Goal: Task Accomplishment & Management: Complete application form

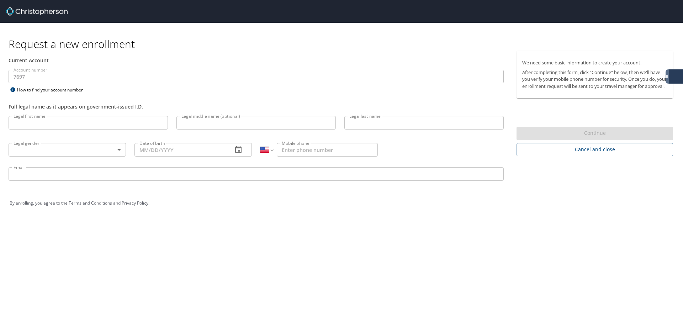
select select "US"
click at [111, 119] on input "Legal first name" at bounding box center [88, 123] width 159 height 14
type input "[PERSON_NAME]"
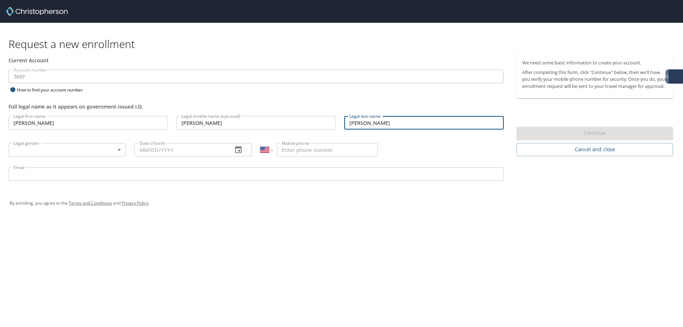
type input "[PERSON_NAME]"
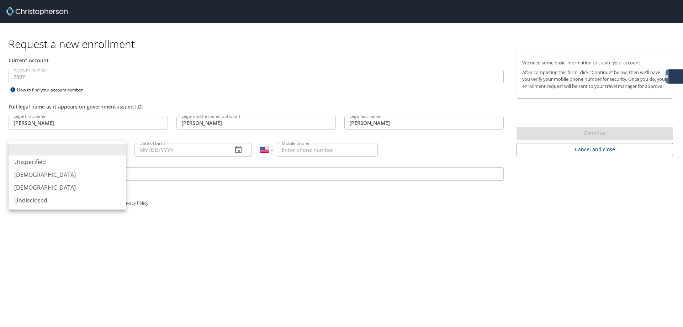
click at [107, 154] on body "Request a new enrollment Current Account Account number 7697 Account number How…" at bounding box center [341, 163] width 683 height 327
click at [79, 184] on li "[DEMOGRAPHIC_DATA]" at bounding box center [67, 187] width 117 height 13
type input "[DEMOGRAPHIC_DATA]"
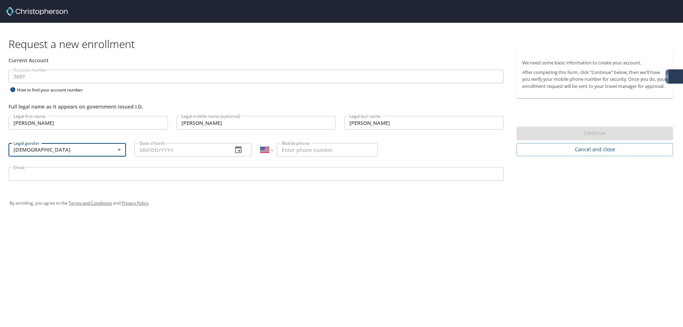
click at [164, 150] on input "Date of birth" at bounding box center [181, 150] width 93 height 14
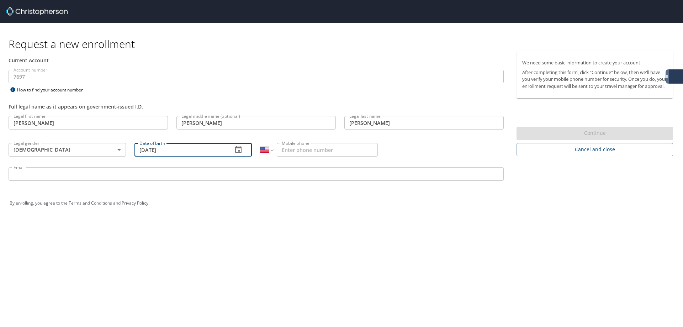
type input "10/19/1990"
click at [288, 148] on input "Mobile phone" at bounding box center [327, 150] width 101 height 14
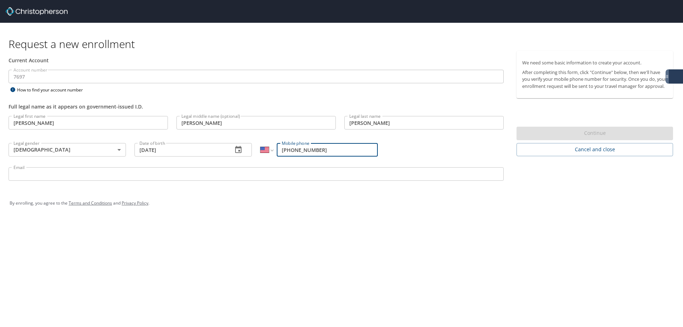
type input "[PHONE_NUMBER]"
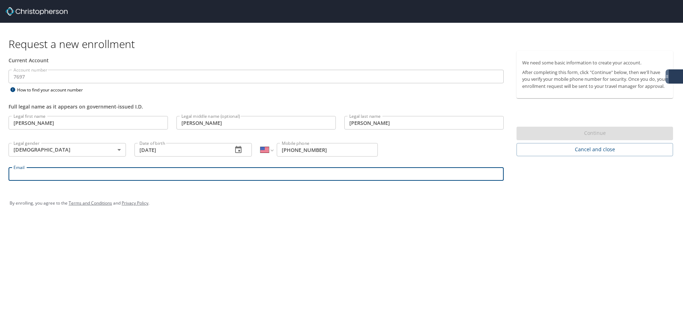
click at [262, 179] on input "Email" at bounding box center [256, 174] width 495 height 14
type input "kristin.johnstone@medicalsolutions.com"
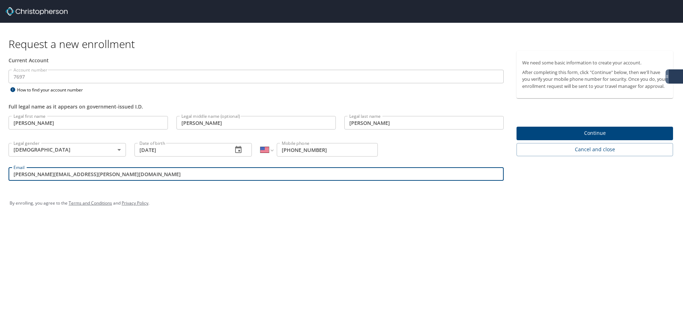
click at [590, 136] on span "Continue" at bounding box center [594, 133] width 145 height 9
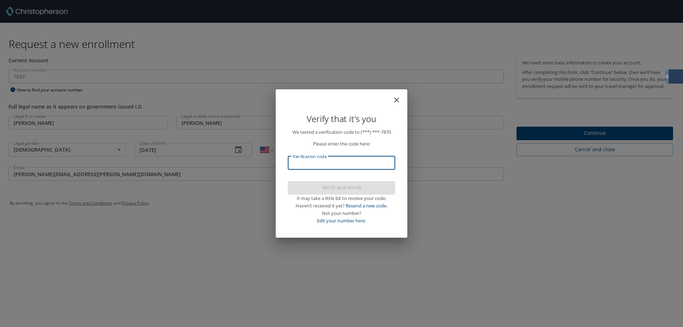
click at [336, 166] on input "Verification code" at bounding box center [341, 163] width 107 height 14
type input "805197"
click at [345, 188] on span "Verify and enroll" at bounding box center [342, 187] width 96 height 9
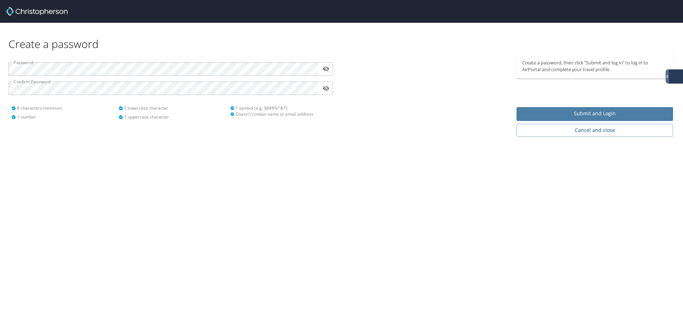
click at [573, 108] on button "Submit and Login" at bounding box center [595, 114] width 157 height 14
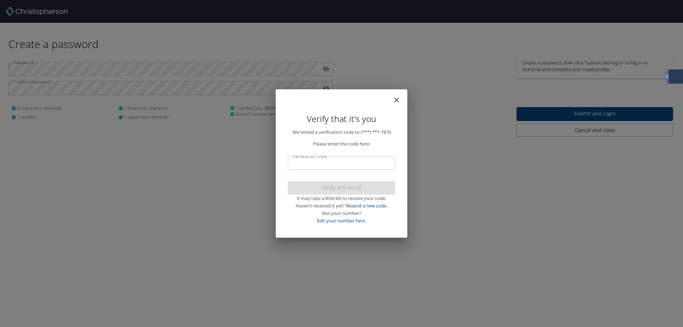
click at [362, 168] on input "Verification code" at bounding box center [341, 163] width 107 height 14
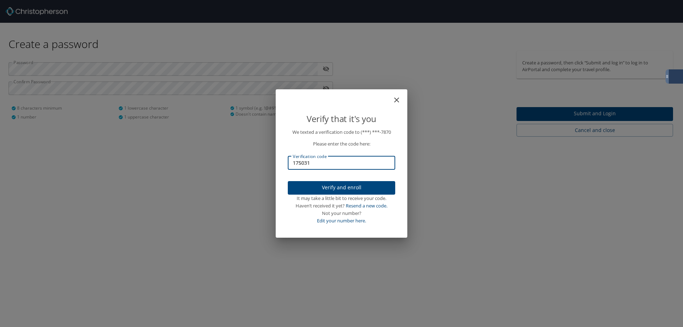
type input "175031"
click at [345, 188] on span "Verify and enroll" at bounding box center [342, 187] width 96 height 9
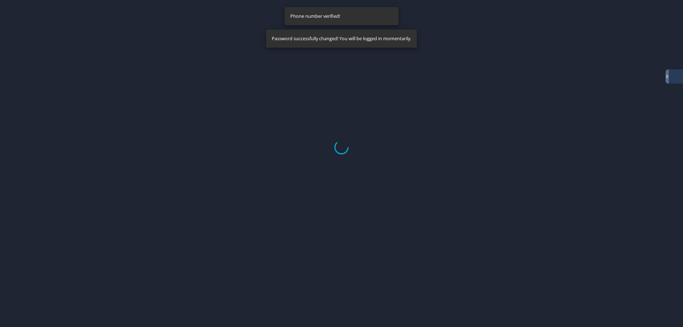
select select "US"
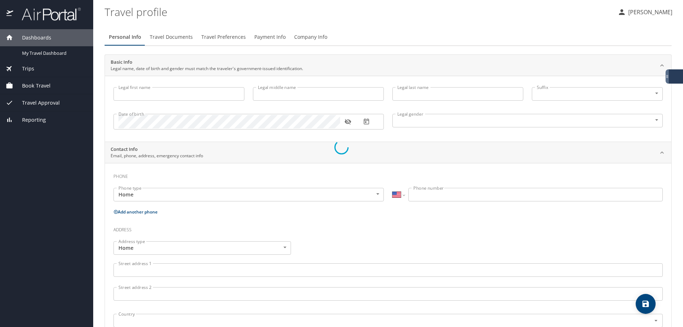
type input "[PERSON_NAME]"
type input "[DEMOGRAPHIC_DATA]"
select select "US"
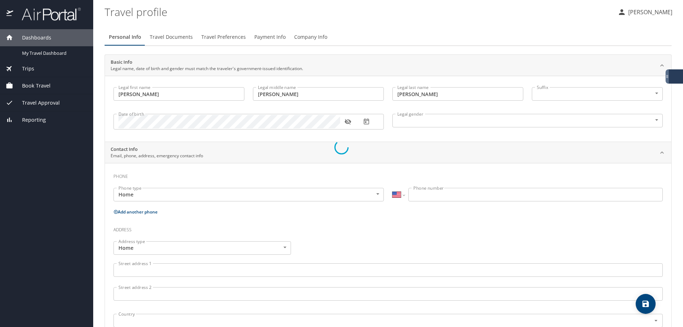
select select "US"
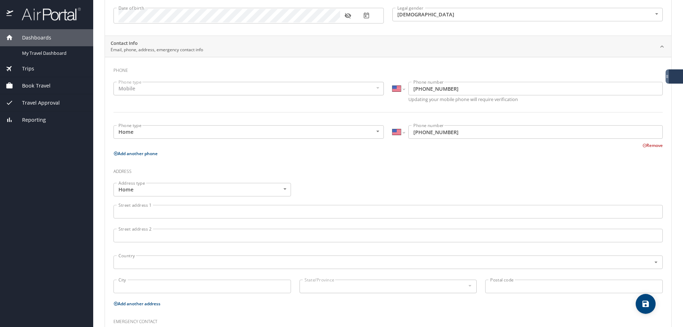
scroll to position [107, 0]
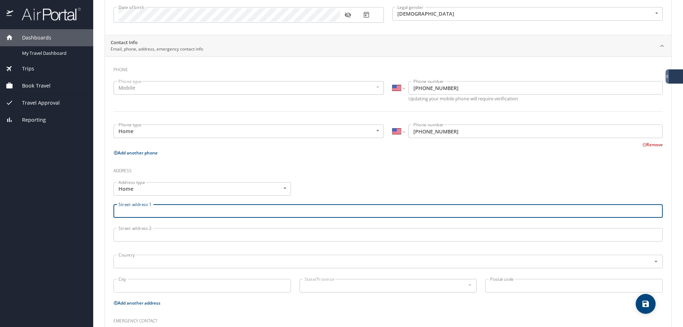
click at [183, 212] on input "Street address 1" at bounding box center [388, 211] width 549 height 14
type input "[STREET_ADDRESS][PERSON_NAME]"
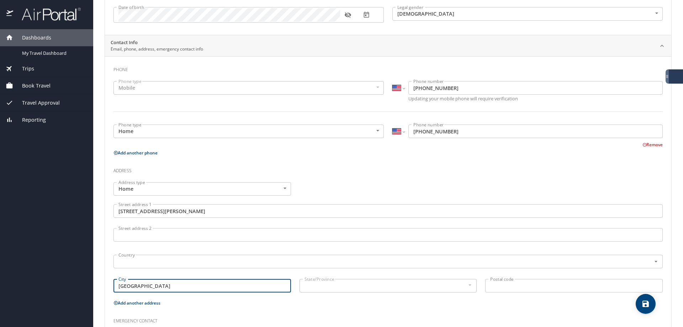
type input "[GEOGRAPHIC_DATA]"
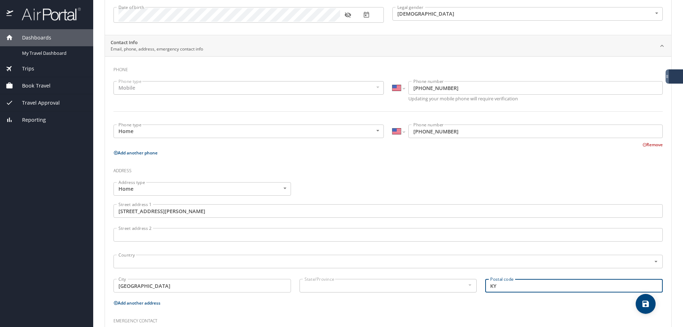
type input "K"
type input "40515"
click at [467, 286] on div at bounding box center [470, 285] width 8 height 9
click at [653, 260] on icon "Open" at bounding box center [656, 261] width 7 height 7
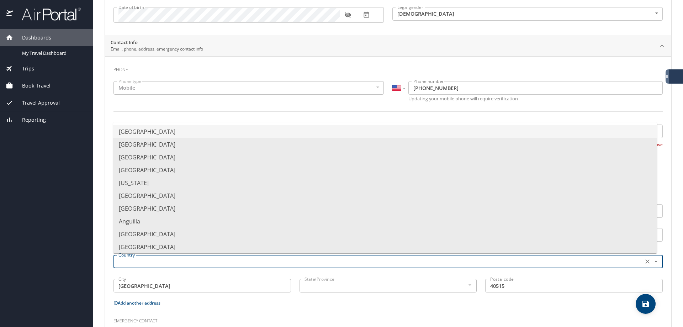
click at [184, 129] on li "[GEOGRAPHIC_DATA]" at bounding box center [385, 131] width 544 height 13
type input "[GEOGRAPHIC_DATA]"
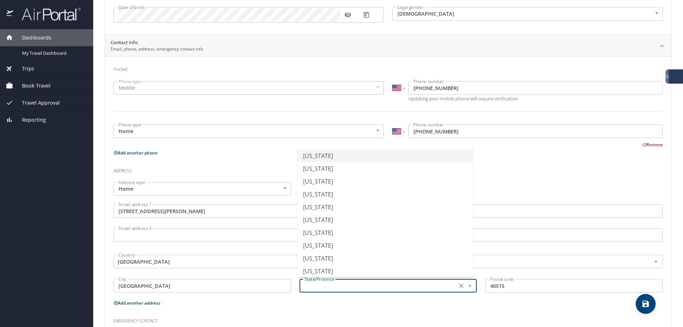
click at [354, 287] on input "text" at bounding box center [378, 285] width 152 height 9
click at [340, 203] on li "[US_STATE]" at bounding box center [386, 204] width 176 height 13
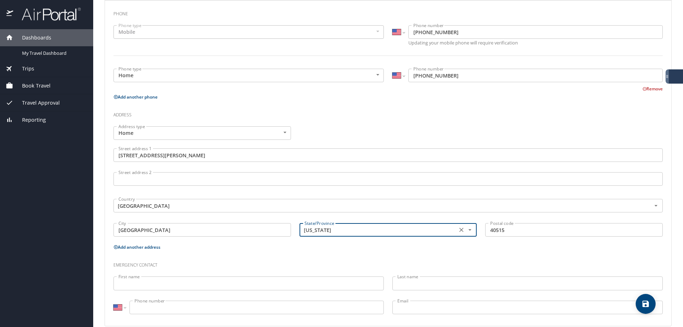
scroll to position [173, 0]
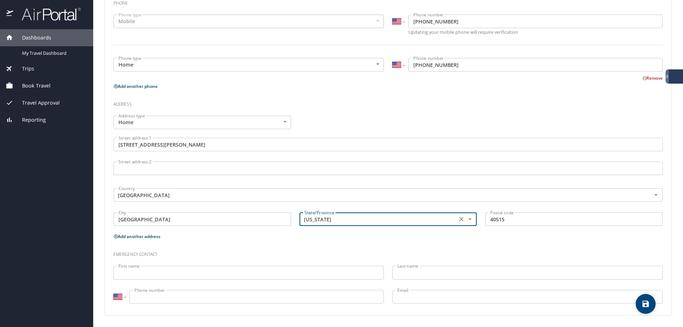
type input "[US_STATE]"
click at [179, 276] on input "First name" at bounding box center [249, 273] width 270 height 14
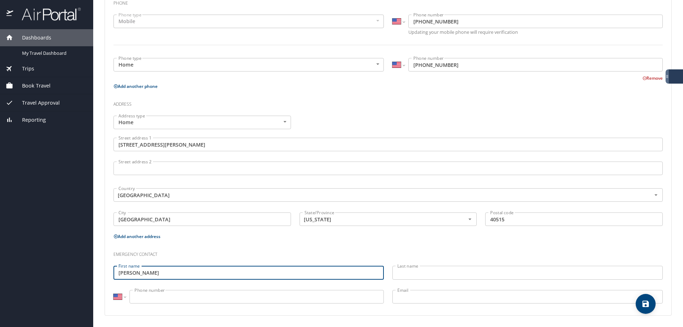
type input "[PERSON_NAME]"
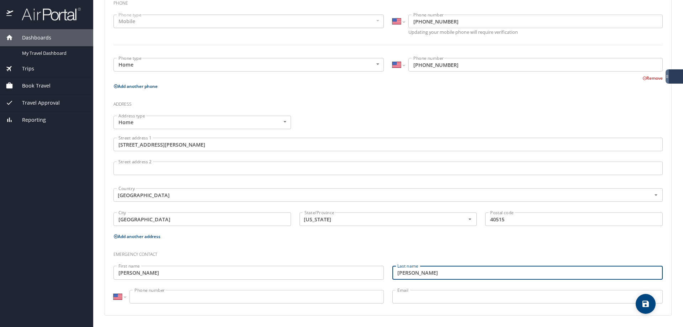
type input "[PERSON_NAME]"
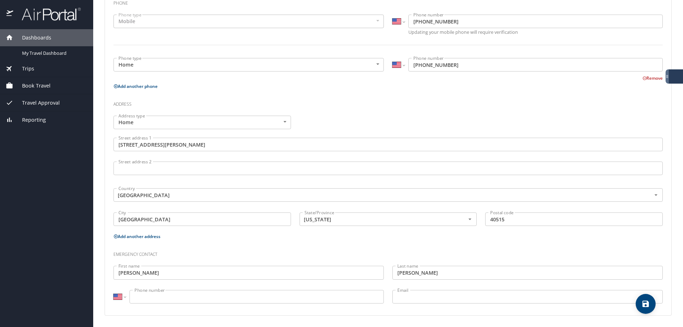
click at [222, 293] on input "Phone number" at bounding box center [257, 297] width 254 height 14
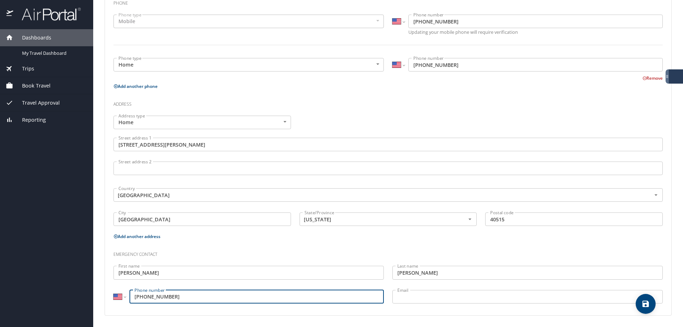
type input "[PHONE_NUMBER]"
click at [458, 301] on input "Email" at bounding box center [528, 297] width 270 height 14
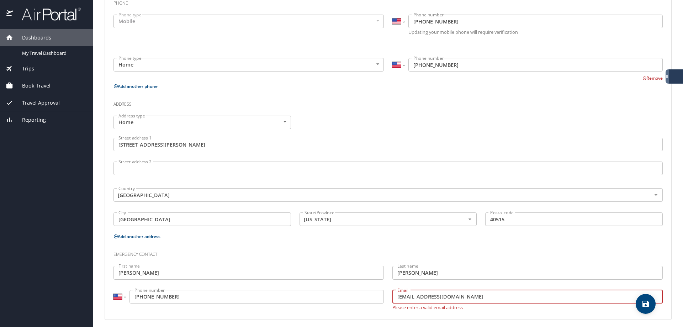
type input "[EMAIL_ADDRESS][DOMAIN_NAME]"
click at [465, 255] on h3 "Emergency contact" at bounding box center [388, 253] width 549 height 12
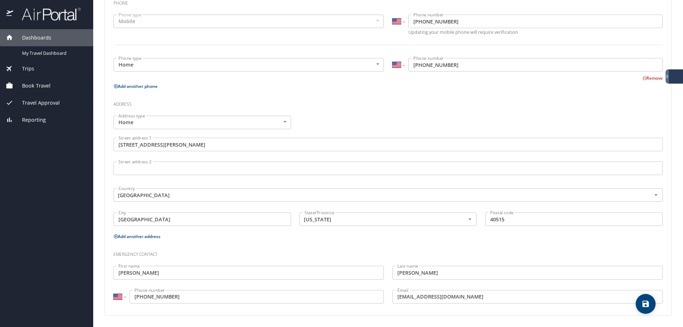
click at [645, 304] on icon "save" at bounding box center [646, 304] width 6 height 6
select select "US"
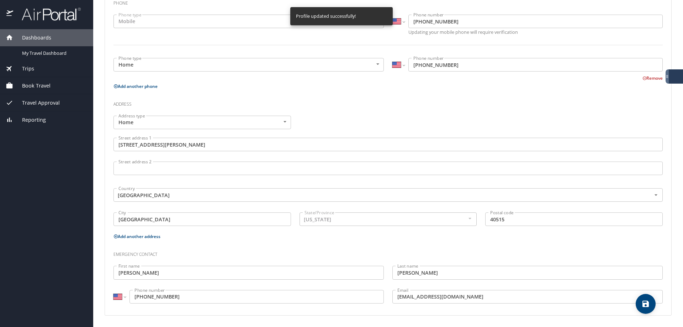
select select "US"
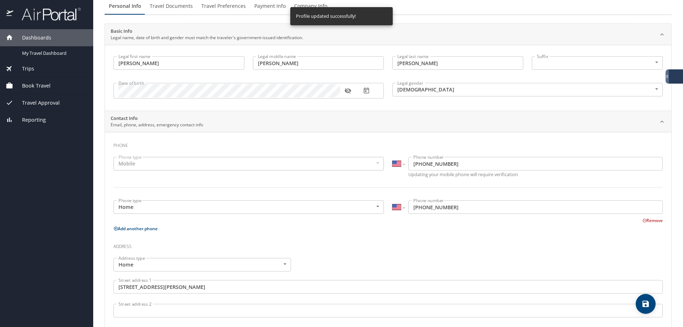
scroll to position [0, 0]
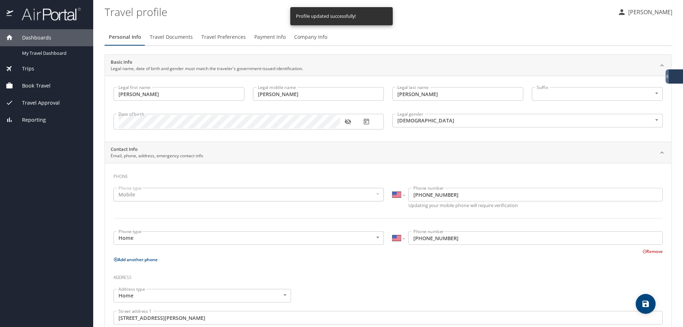
click at [176, 38] on span "Travel Documents" at bounding box center [171, 37] width 43 height 9
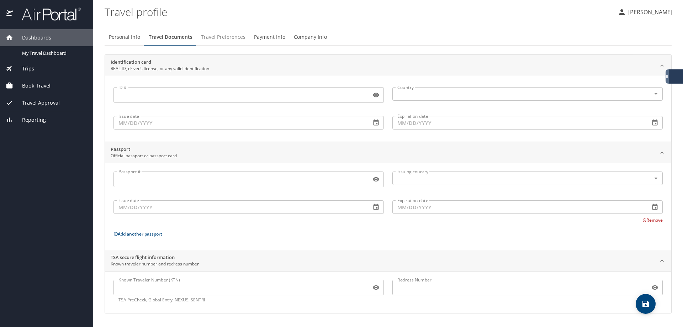
click at [226, 33] on span "Travel Preferences" at bounding box center [223, 37] width 44 height 9
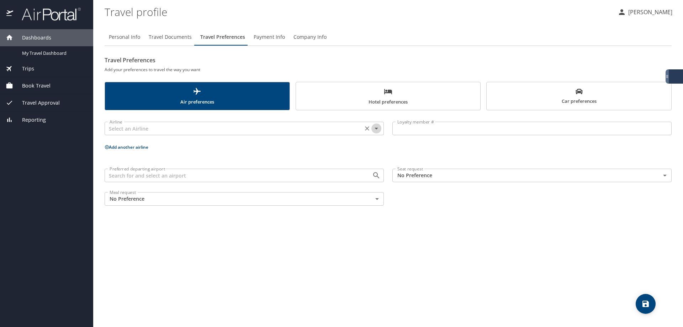
click at [377, 128] on icon "Open" at bounding box center [377, 129] width 4 height 2
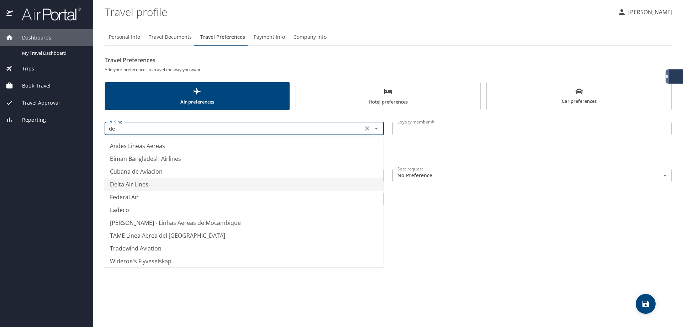
click at [236, 187] on li "Delta Air Lines" at bounding box center [243, 184] width 279 height 13
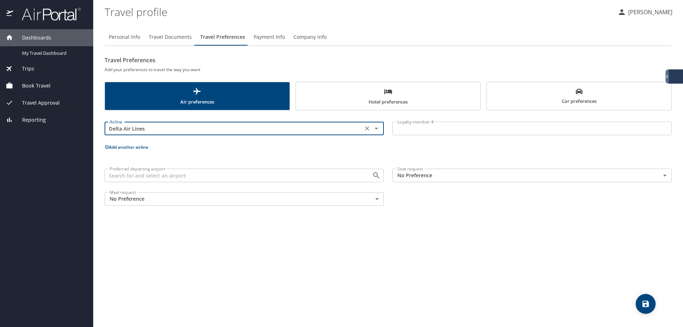
type input "Delta Air Lines"
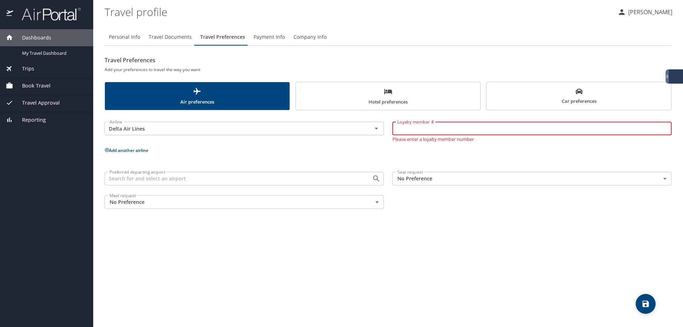
click at [484, 128] on input "Loyalty member #" at bounding box center [532, 129] width 279 height 14
click at [432, 132] on input "Loyalty member #" at bounding box center [532, 129] width 279 height 14
type input "9229791208"
click at [367, 149] on p "Add another airline" at bounding box center [388, 150] width 567 height 9
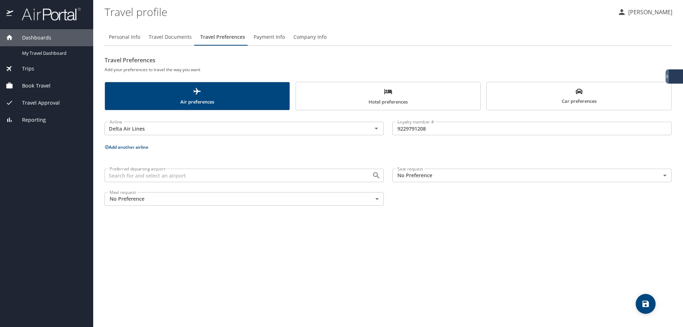
click at [468, 178] on body "Dashboards My Travel Dashboard Trips Current / Future Trips Past Trips Trips Mi…" at bounding box center [341, 163] width 683 height 327
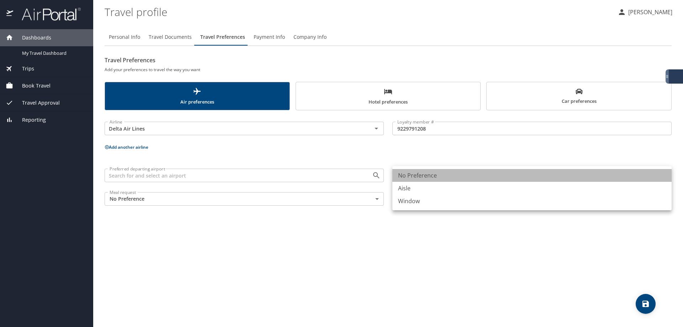
click at [468, 178] on li "No Preference" at bounding box center [532, 175] width 279 height 13
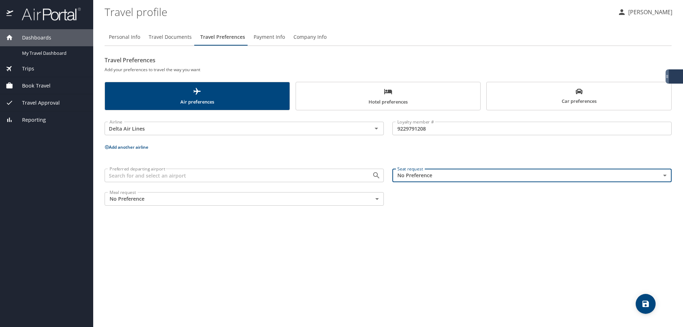
click at [325, 202] on body "Dashboards My Travel Dashboard Trips Current / Future Trips Past Trips Trips Mi…" at bounding box center [341, 163] width 683 height 327
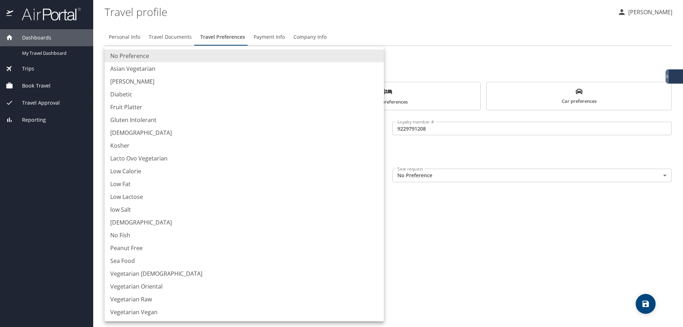
click at [529, 215] on div at bounding box center [341, 163] width 683 height 327
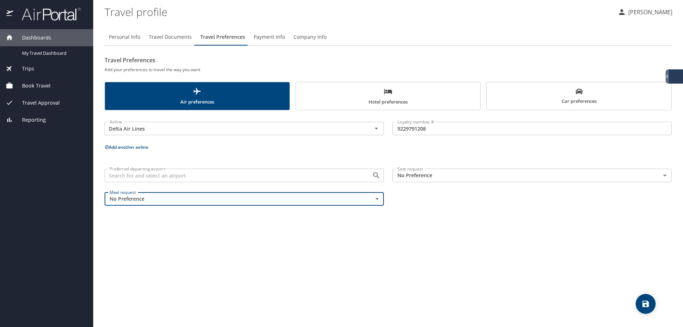
click at [219, 181] on div "Preferred departing airport" at bounding box center [244, 176] width 279 height 14
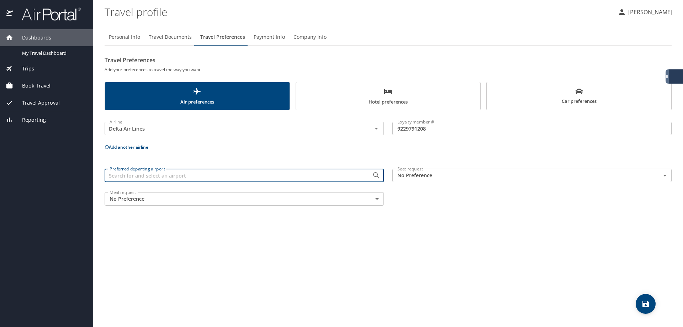
click at [221, 178] on input "Preferred departing airport" at bounding box center [234, 175] width 254 height 9
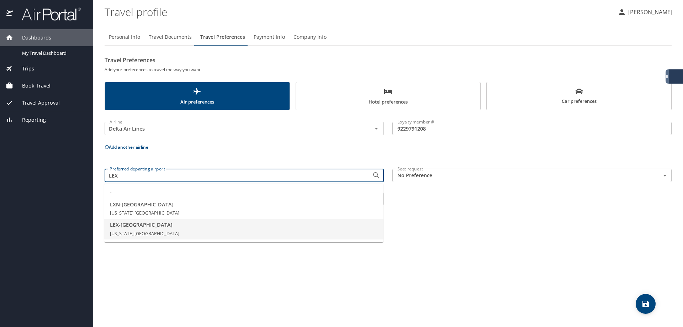
click at [209, 226] on span "LEX - [GEOGRAPHIC_DATA]" at bounding box center [244, 225] width 268 height 8
type input "LEX - [GEOGRAPHIC_DATA]"
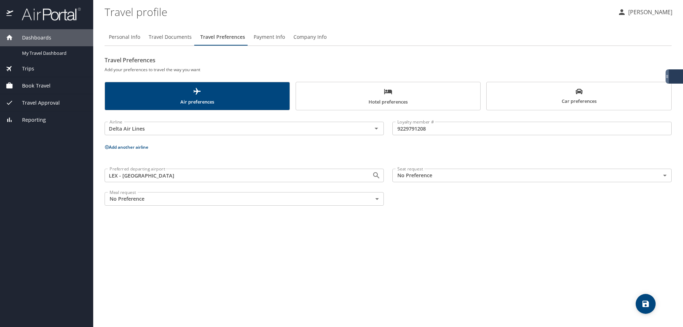
click at [476, 180] on body "Dashboards My Travel Dashboard Trips Current / Future Trips Past Trips Trips Mi…" at bounding box center [341, 163] width 683 height 327
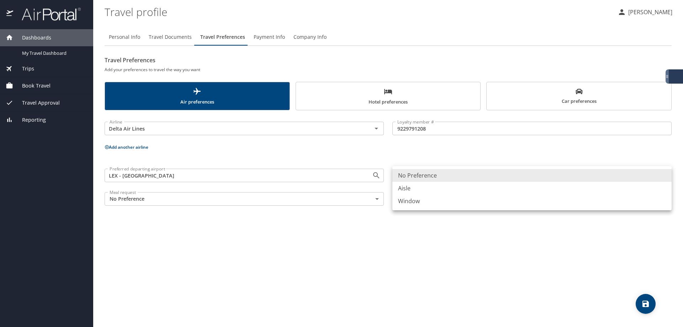
click at [476, 178] on li "No Preference" at bounding box center [532, 175] width 279 height 13
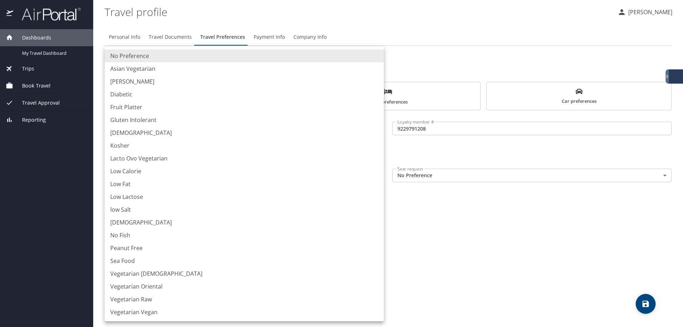
click at [244, 199] on body "Dashboards My Travel Dashboard Trips Current / Future Trips Past Trips Trips Mi…" at bounding box center [341, 163] width 683 height 327
click at [530, 273] on div at bounding box center [341, 163] width 683 height 327
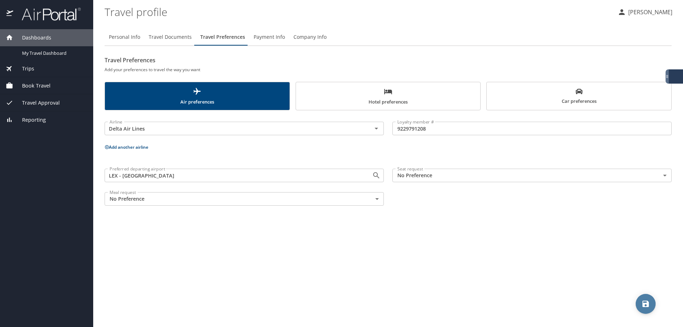
click at [643, 307] on icon "save" at bounding box center [646, 304] width 9 height 9
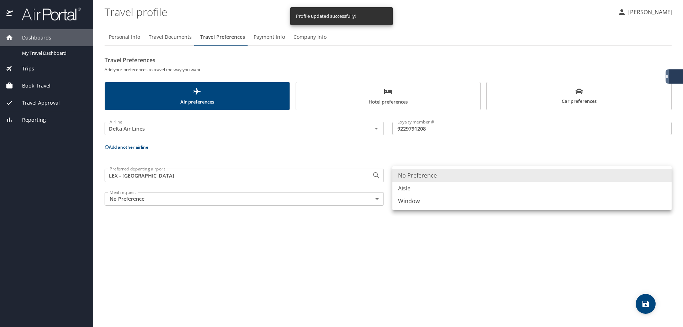
click at [433, 179] on body "Dashboards My Travel Dashboard Trips Current / Future Trips Past Trips Trips Mi…" at bounding box center [341, 163] width 683 height 327
click at [438, 159] on div at bounding box center [341, 163] width 683 height 327
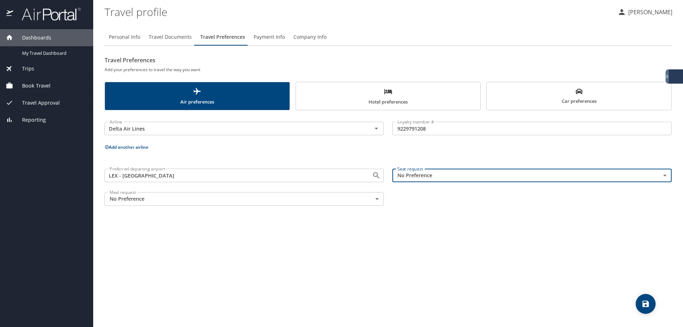
click at [439, 178] on body "Dashboards My Travel Dashboard Trips Current / Future Trips Past Trips Trips Mi…" at bounding box center [341, 163] width 683 height 327
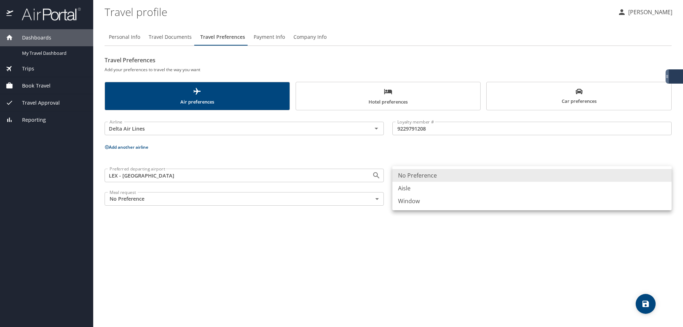
click at [437, 189] on li "Aisle" at bounding box center [532, 188] width 279 height 13
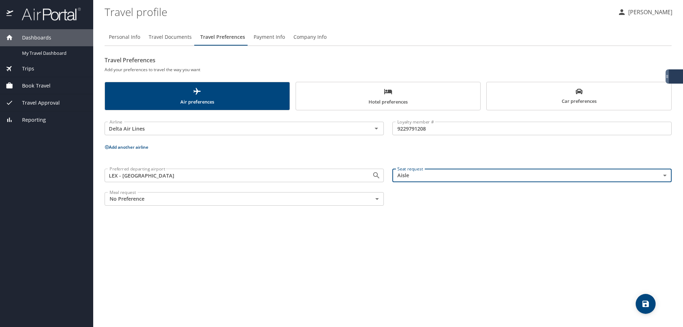
click at [440, 180] on body "Dashboards My Travel Dashboard Trips Current / Future Trips Past Trips Trips Mi…" at bounding box center [341, 163] width 683 height 327
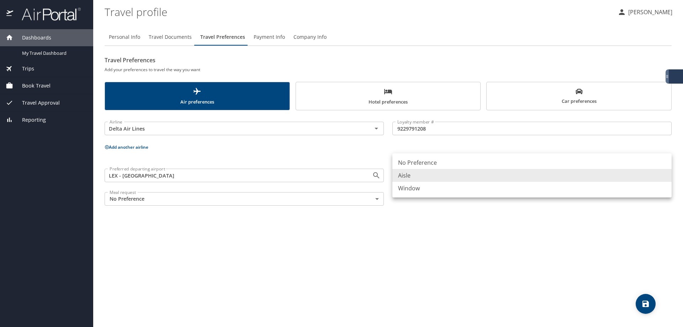
click at [434, 191] on li "Window" at bounding box center [532, 188] width 279 height 13
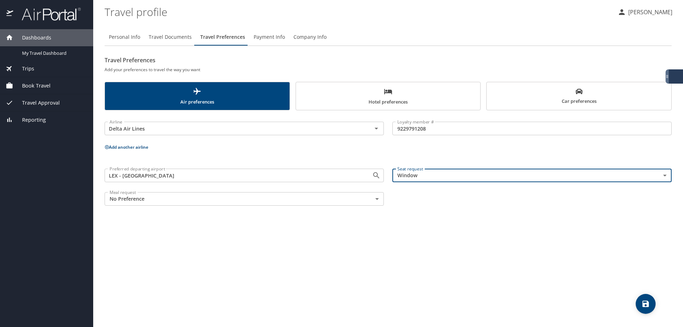
click at [461, 226] on div "Personal Info Travel Documents Travel Preferences Payment Info Company Info Tra…" at bounding box center [388, 175] width 567 height 304
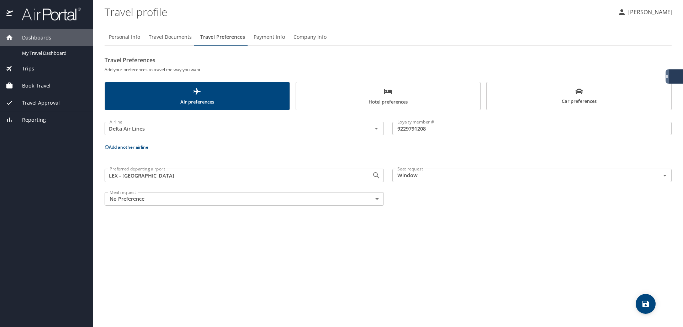
click at [461, 184] on div "Seat request Window Window Seat request" at bounding box center [532, 175] width 288 height 23
click at [458, 178] on body "Dashboards My Travel Dashboard Trips Current / Future Trips Past Trips Trips Mi…" at bounding box center [341, 163] width 683 height 327
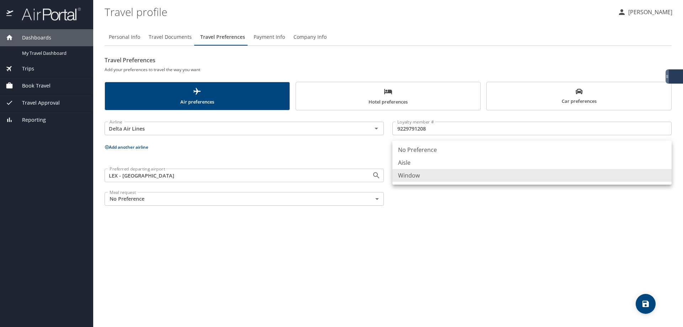
click at [449, 149] on li "No Preference" at bounding box center [532, 149] width 279 height 13
type input "NotApplicable"
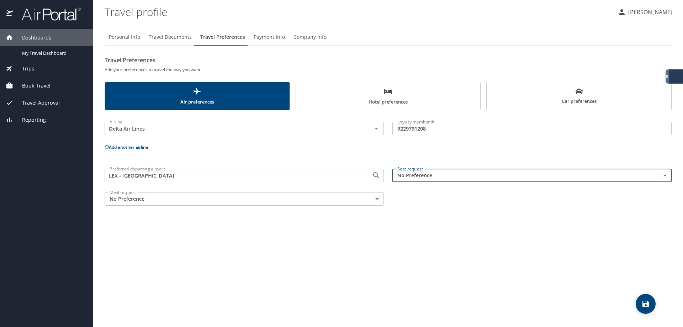
click at [451, 260] on div "Personal Info Travel Documents Travel Preferences Payment Info Company Info Tra…" at bounding box center [388, 175] width 567 height 304
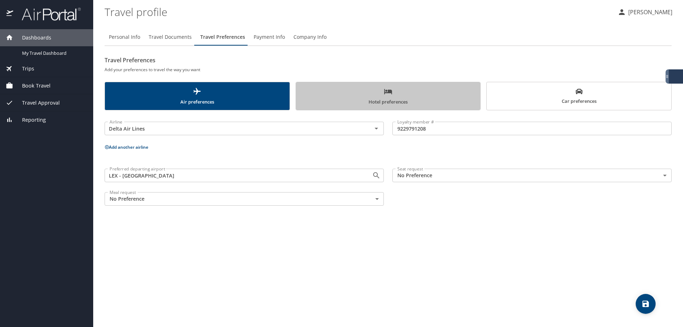
click at [352, 96] on span "Hotel preferences" at bounding box center [388, 96] width 176 height 19
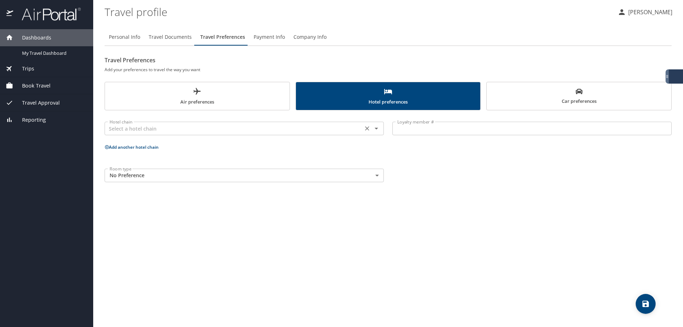
click at [377, 131] on icon "Open" at bounding box center [376, 128] width 9 height 9
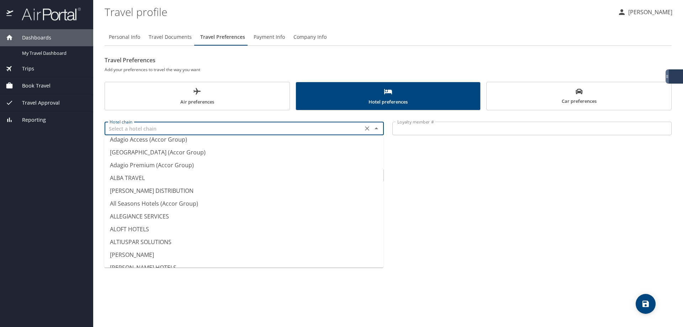
scroll to position [71, 0]
type input "[PERSON_NAME] DISTRIBUTION"
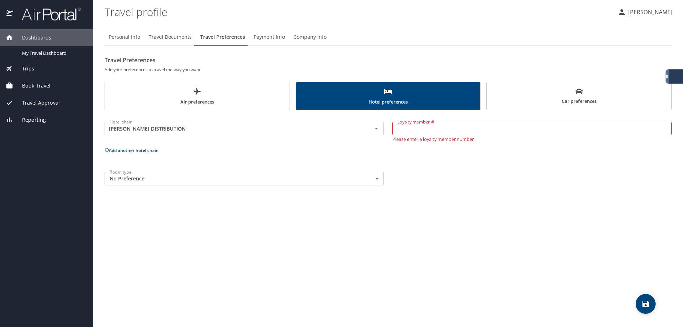
click at [590, 194] on div "Personal Info Travel Documents Travel Preferences Payment Info Company Info Tra…" at bounding box center [388, 175] width 567 height 304
click at [372, 131] on button "Clear" at bounding box center [367, 128] width 10 height 10
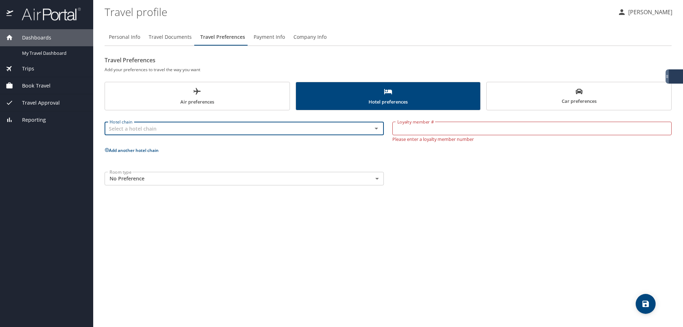
click at [374, 128] on icon "Open" at bounding box center [376, 128] width 9 height 9
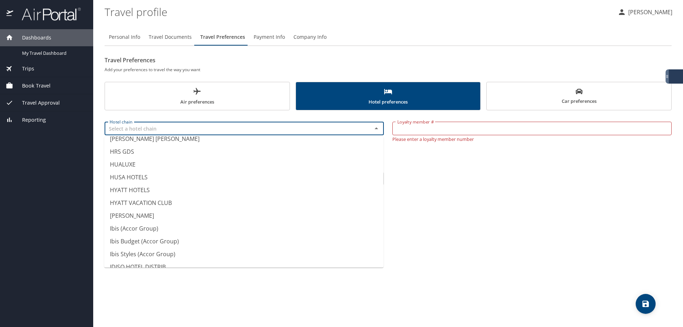
scroll to position [1779, 0]
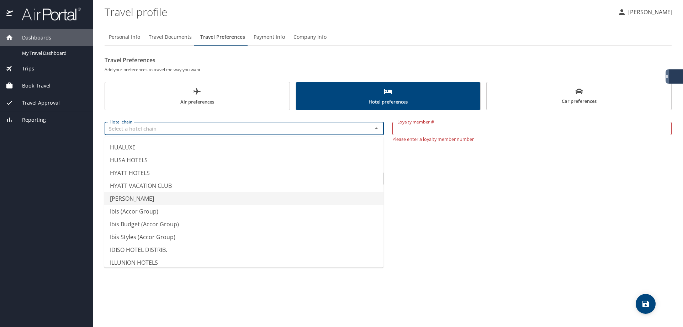
type input "[PERSON_NAME]"
click at [477, 198] on div "Personal Info Travel Documents Travel Preferences Payment Info Company Info Tra…" at bounding box center [388, 175] width 567 height 304
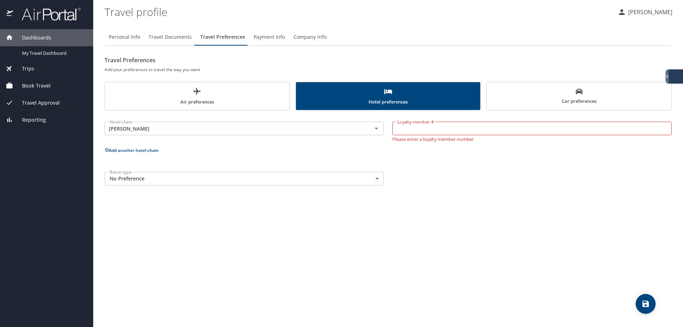
click at [619, 260] on div "Personal Info Travel Documents Travel Preferences Payment Info Company Info Tra…" at bounding box center [388, 175] width 567 height 304
click at [610, 87] on button "Car preferences" at bounding box center [578, 96] width 185 height 28
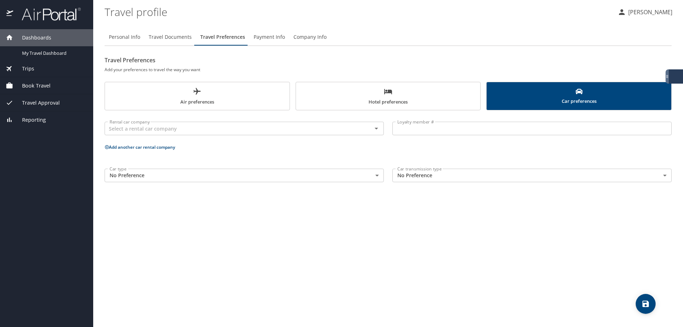
click at [360, 170] on body "Dashboards My Travel Dashboard Trips Current / Future Trips Past Trips Trips Mi…" at bounding box center [341, 163] width 683 height 327
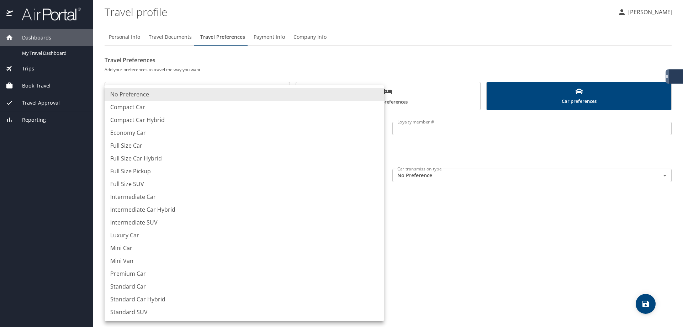
click at [558, 258] on div at bounding box center [341, 163] width 683 height 327
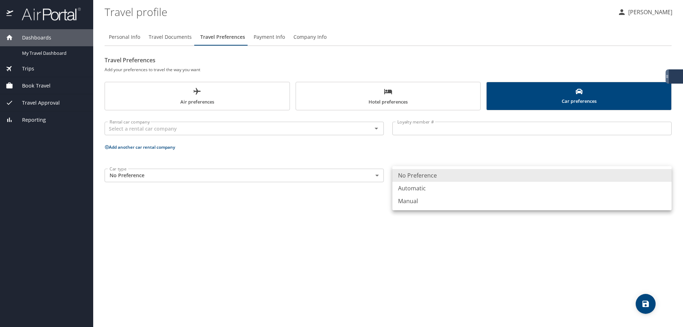
click at [457, 175] on body "Dashboards My Travel Dashboard Trips Current / Future Trips Past Trips Trips Mi…" at bounding box center [341, 163] width 683 height 327
click at [459, 265] on div at bounding box center [341, 163] width 683 height 327
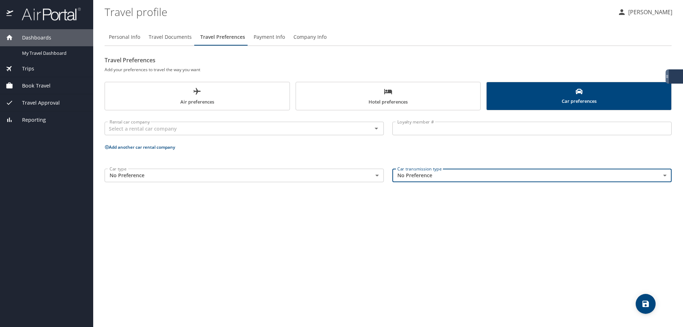
click at [366, 95] on span "Hotel preferences" at bounding box center [388, 96] width 176 height 19
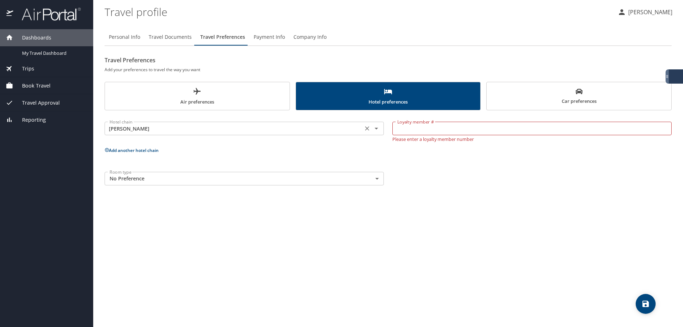
click at [376, 131] on icon "Open" at bounding box center [376, 128] width 9 height 9
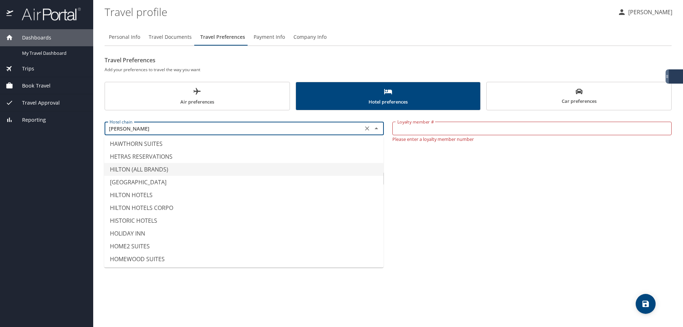
scroll to position [1540, 0]
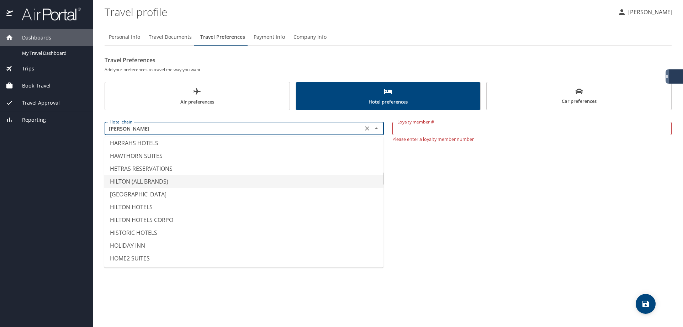
click at [205, 177] on li "HILTON (ALL BRANDS)" at bounding box center [243, 181] width 279 height 13
type input "HILTON (ALL BRANDS)"
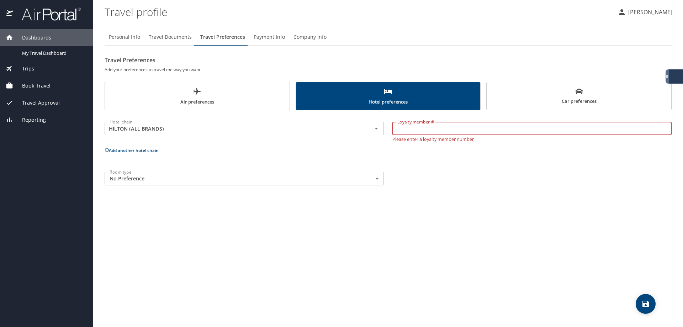
click at [444, 133] on input "Loyalty member #" at bounding box center [532, 129] width 279 height 14
click at [381, 129] on div "HILTON (ALL BRANDS) Hotel chain" at bounding box center [244, 129] width 279 height 14
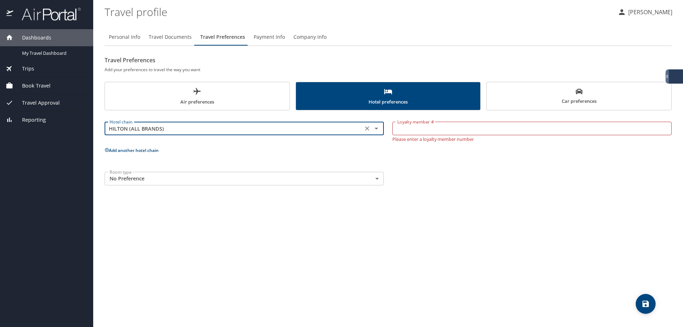
click at [376, 128] on icon "Open" at bounding box center [377, 129] width 4 height 2
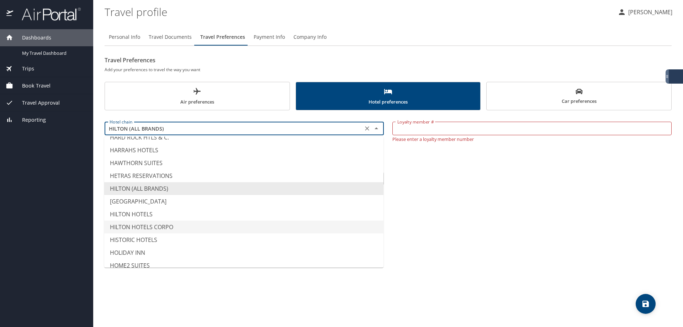
scroll to position [1569, 0]
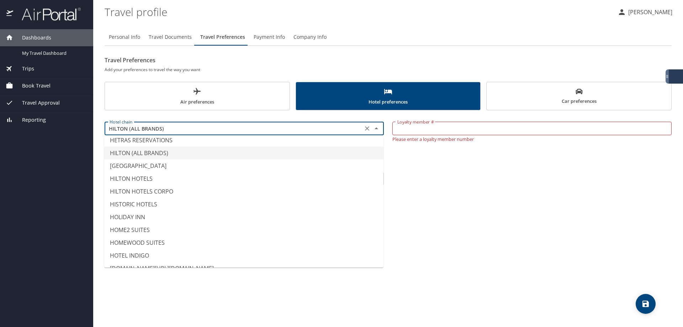
click at [189, 154] on li "HILTON (ALL BRANDS)" at bounding box center [243, 153] width 279 height 13
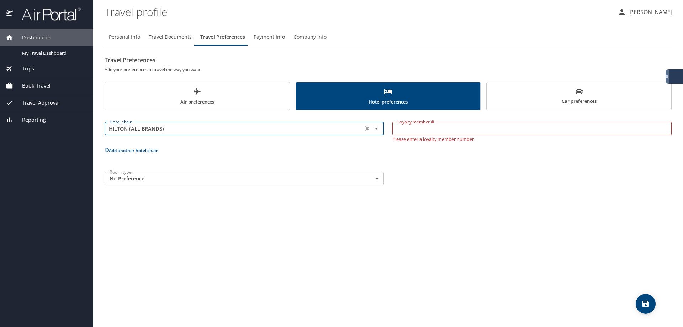
click at [450, 129] on input "Loyalty member #" at bounding box center [532, 129] width 279 height 14
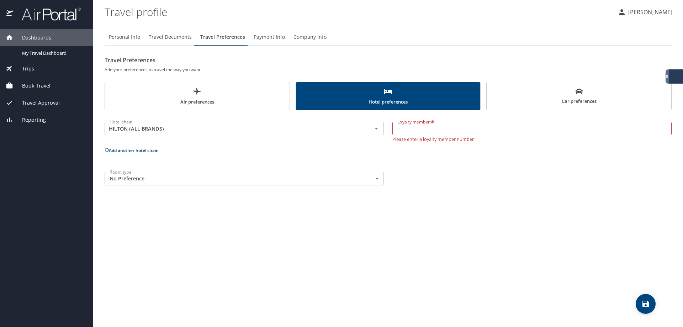
click at [462, 124] on input "Loyalty member #" at bounding box center [532, 129] width 279 height 14
type input "1276440599"
click at [463, 163] on div "Hotel chain HILTON (ALL BRANDS) Hotel chain Loyalty member # 1276440599 Loyalty…" at bounding box center [388, 152] width 567 height 75
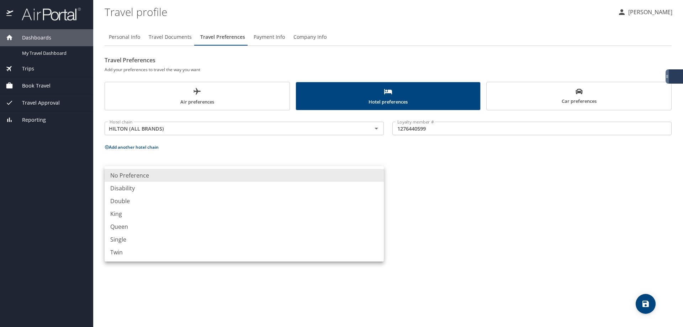
click at [380, 180] on body "Dashboards My Travel Dashboard Trips Current / Future Trips Past Trips Trips Mi…" at bounding box center [341, 163] width 683 height 327
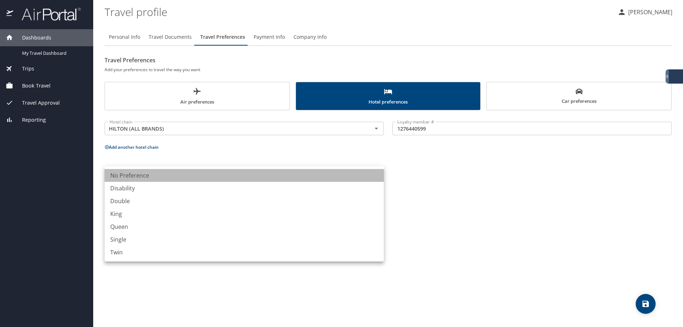
click at [377, 179] on li "No Preference" at bounding box center [244, 175] width 279 height 13
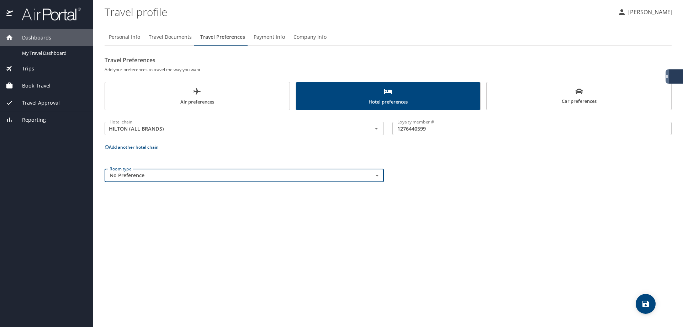
click at [650, 301] on icon "save" at bounding box center [646, 304] width 9 height 9
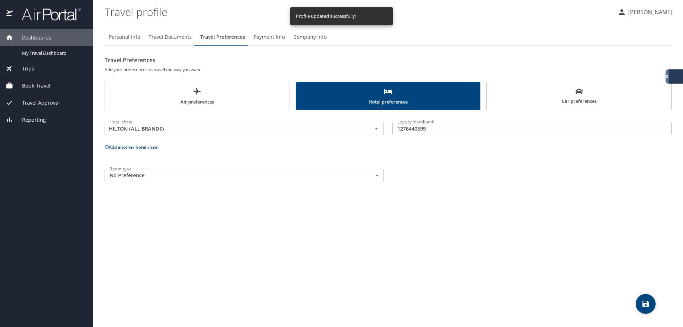
click at [147, 147] on button "Add another hotel chain" at bounding box center [132, 147] width 54 height 6
click at [210, 174] on input "text" at bounding box center [234, 173] width 254 height 9
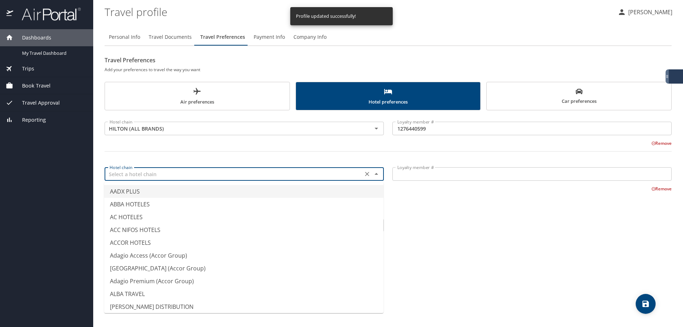
type input "m"
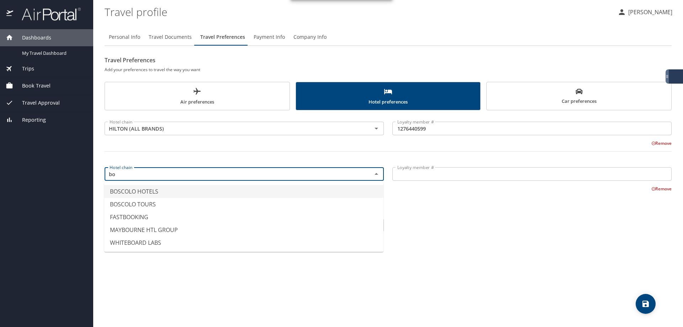
type input "b"
click at [181, 190] on li "MARRIOTT (ALL BRANDS)" at bounding box center [243, 191] width 279 height 13
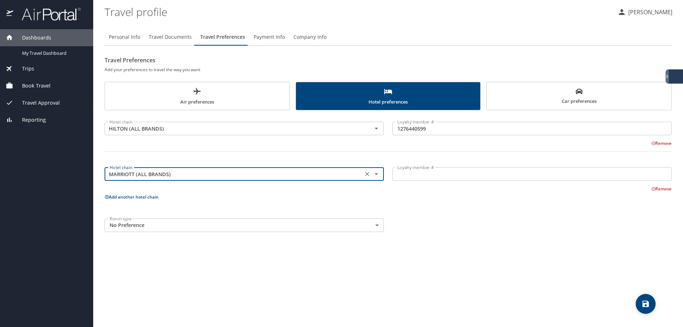
type input "MARRIOTT (ALL BRANDS)"
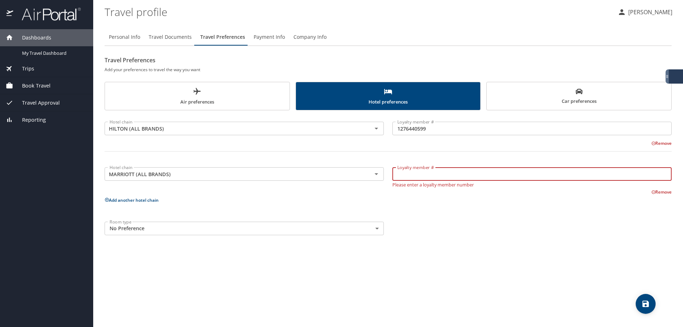
click at [421, 179] on input "Loyalty member #" at bounding box center [532, 174] width 279 height 14
click at [435, 173] on input "Loyalty member #" at bounding box center [532, 174] width 279 height 14
type input "151607518"
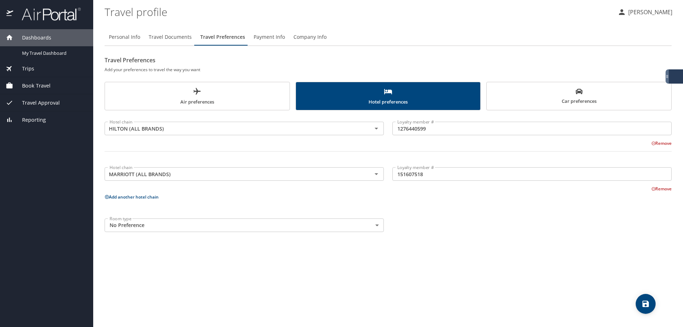
click at [468, 223] on div "Room type No Preference NotApplicable Room type" at bounding box center [388, 225] width 576 height 22
click at [648, 309] on button "save" at bounding box center [646, 304] width 20 height 20
click at [595, 98] on span "Car preferences" at bounding box center [579, 96] width 176 height 17
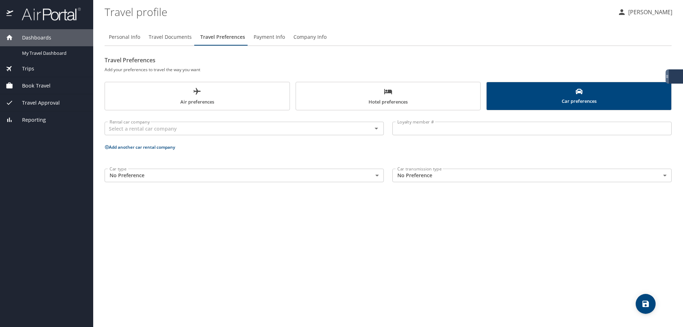
click at [380, 176] on body "Dashboards My Travel Dashboard Trips Current / Future Trips Past Trips Trips Mi…" at bounding box center [341, 163] width 683 height 327
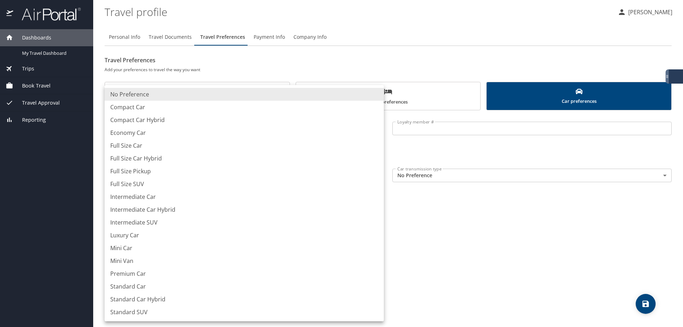
click at [380, 176] on li "Full Size Pickup" at bounding box center [244, 171] width 279 height 13
type input "FullSizePickup"
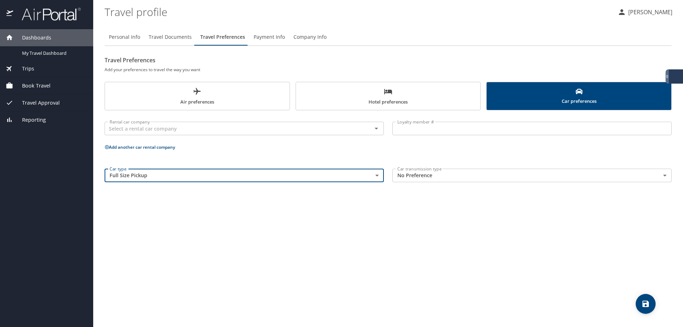
click at [472, 176] on body "Dashboards My Travel Dashboard Trips Current / Future Trips Past Trips Trips Mi…" at bounding box center [341, 163] width 683 height 327
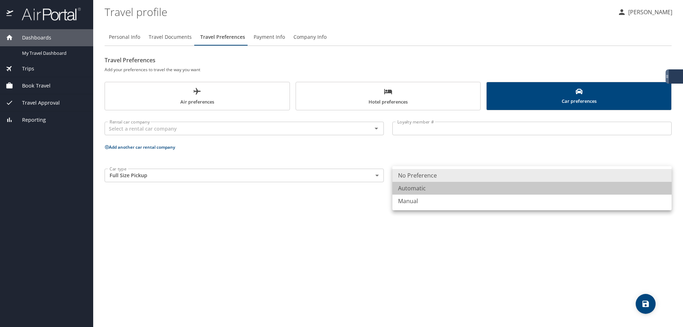
click at [447, 192] on li "Automatic" at bounding box center [532, 188] width 279 height 13
type input "Automatic"
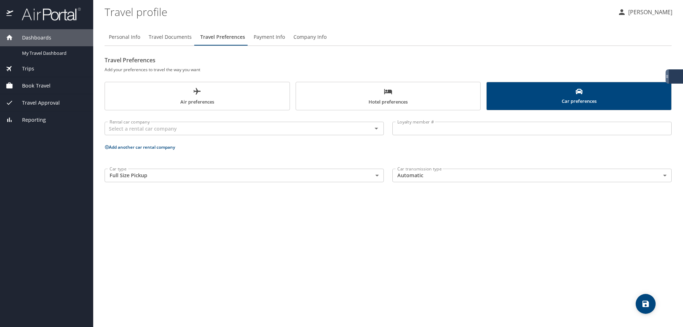
click at [445, 252] on div "Personal Info Travel Documents Travel Preferences Payment Info Company Info Tra…" at bounding box center [388, 175] width 567 height 304
click at [374, 176] on body "Dashboards My Travel Dashboard Trips Current / Future Trips Past Trips Trips Mi…" at bounding box center [341, 163] width 683 height 327
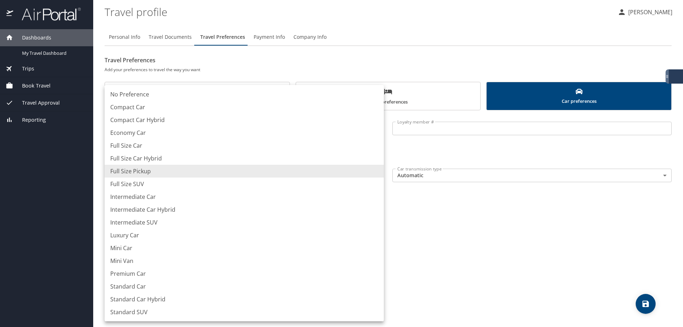
click at [189, 310] on li "Standard SUV" at bounding box center [244, 312] width 279 height 13
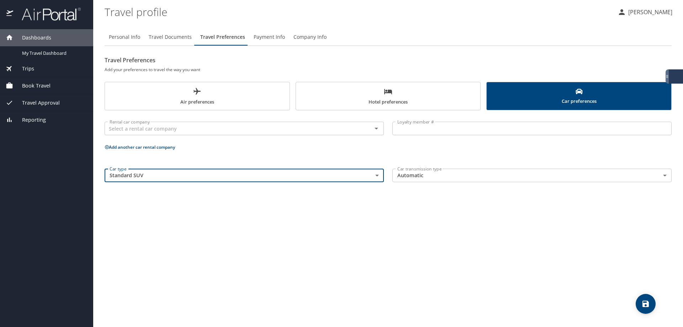
type input "StandardSUV"
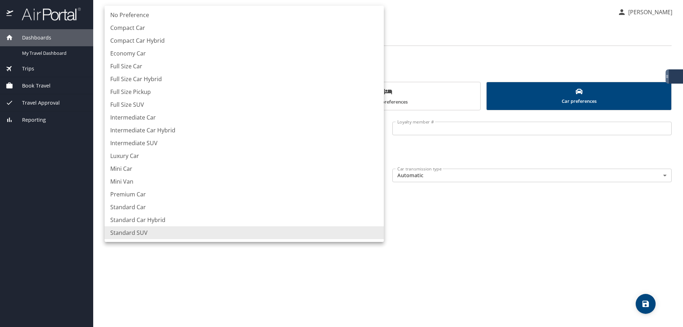
click at [375, 178] on body "Dashboards My Travel Dashboard Trips Current / Future Trips Past Trips Trips Mi…" at bounding box center [341, 163] width 683 height 327
click at [452, 247] on div at bounding box center [341, 163] width 683 height 327
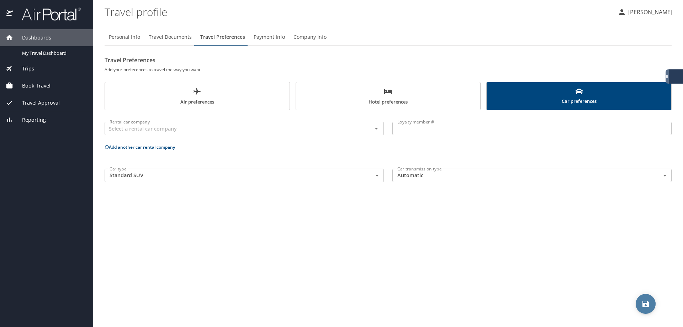
click at [644, 304] on icon "save" at bounding box center [646, 304] width 6 height 6
click at [646, 309] on button "save" at bounding box center [646, 304] width 20 height 20
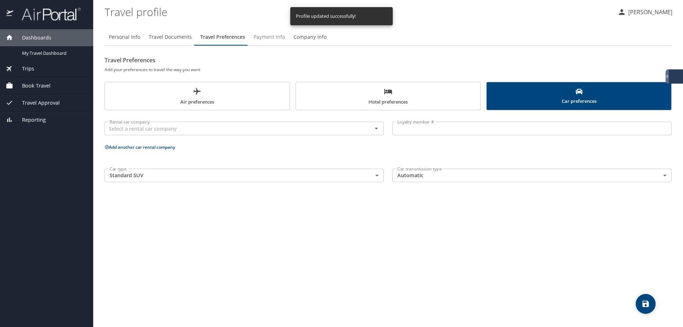
click at [272, 36] on span "Payment Info" at bounding box center [269, 37] width 31 height 9
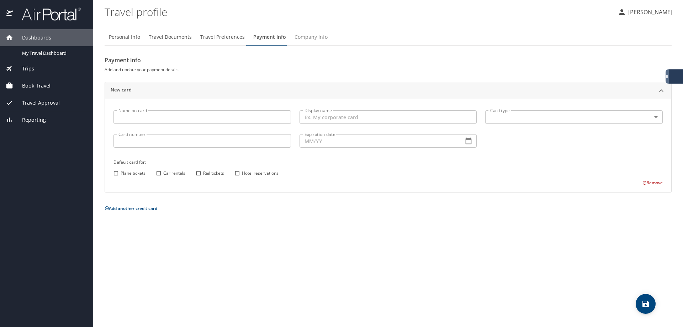
click at [311, 41] on span "Company Info" at bounding box center [311, 37] width 33 height 9
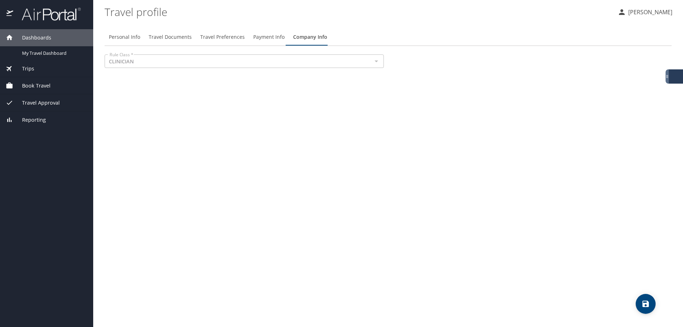
click at [46, 72] on div "Trips" at bounding box center [47, 69] width 82 height 8
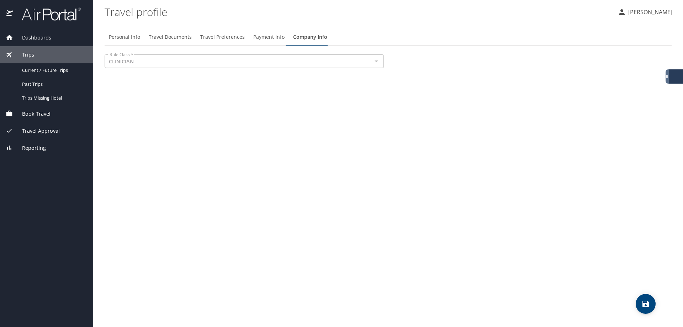
click at [52, 40] on div "Dashboards" at bounding box center [47, 38] width 82 height 8
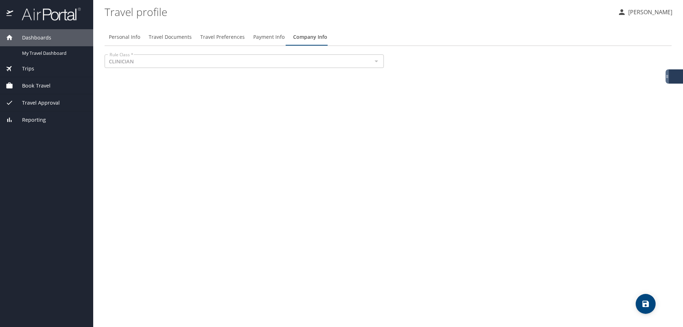
click at [125, 35] on span "Personal Info" at bounding box center [124, 37] width 31 height 9
select select "US"
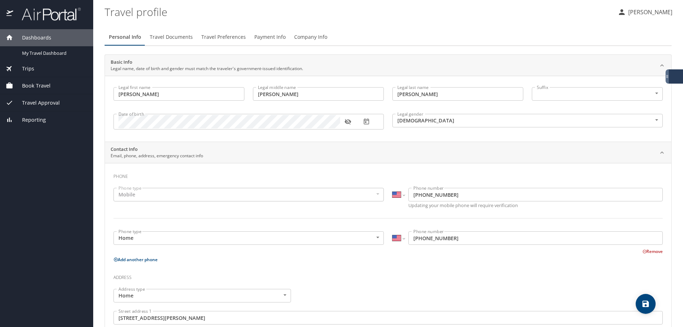
click at [177, 36] on span "Travel Documents" at bounding box center [171, 37] width 43 height 9
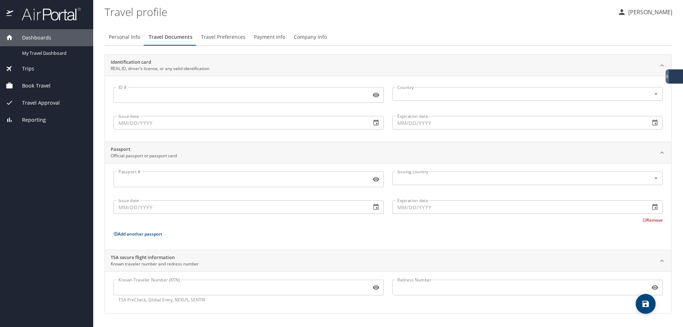
click at [182, 95] on input "ID #" at bounding box center [241, 95] width 255 height 14
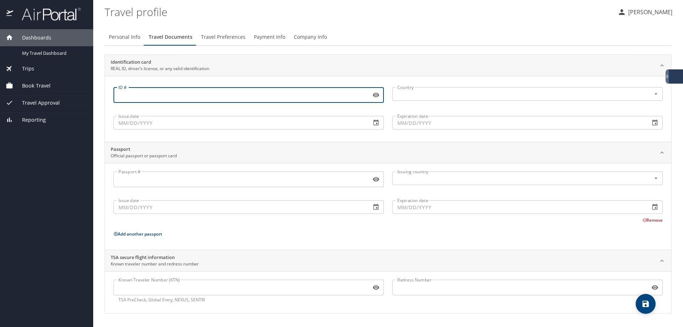
click at [214, 109] on div "ID # ID #" at bounding box center [248, 94] width 279 height 29
